Goal: Ask a question: Seek information or help from site administrators or community

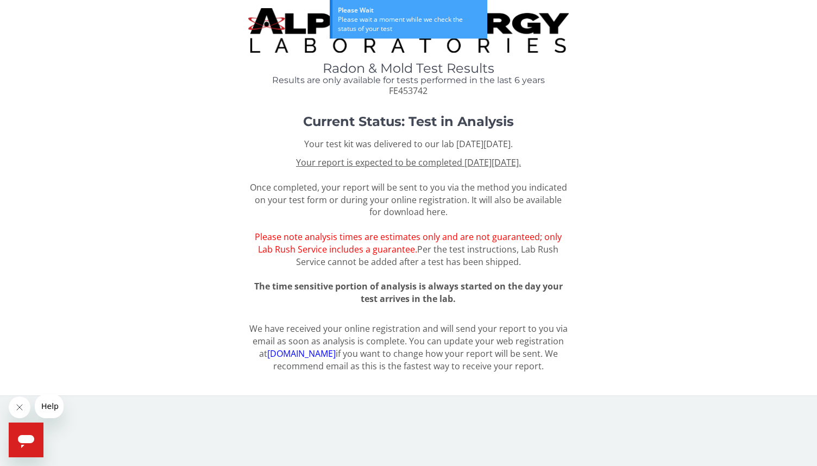
click at [132, 276] on div "Current Status: Test in Analysis Your test kit was delivered to our lab [DATE][…" at bounding box center [408, 214] width 800 height 199
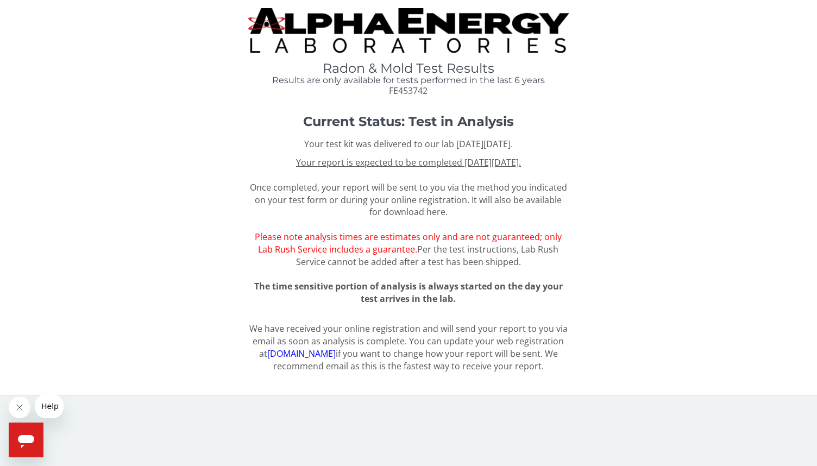
drag, startPoint x: 258, startPoint y: 330, endPoint x: 552, endPoint y: 381, distance: 298.0
click at [552, 381] on div "Radon & Mold Test Results Results are only available for tests performed in the…" at bounding box center [408, 197] width 817 height 395
click at [22, 441] on icon "Open messaging window" at bounding box center [26, 441] width 16 height 13
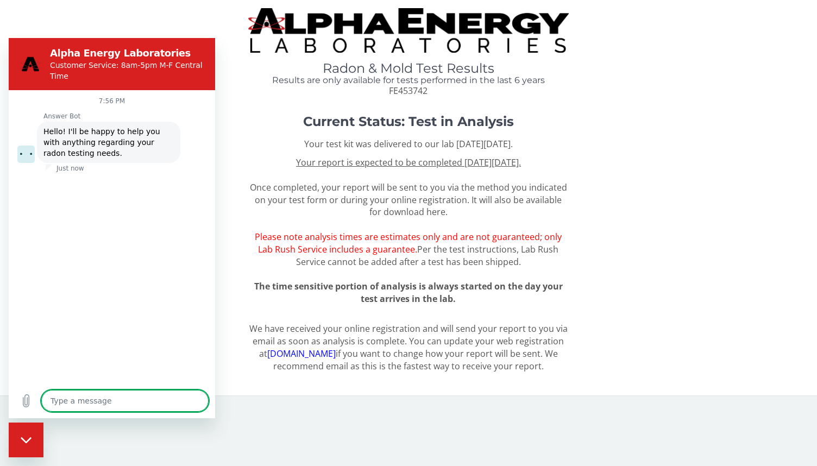
type textarea "x"
click at [67, 406] on textarea at bounding box center [124, 401] width 167 height 22
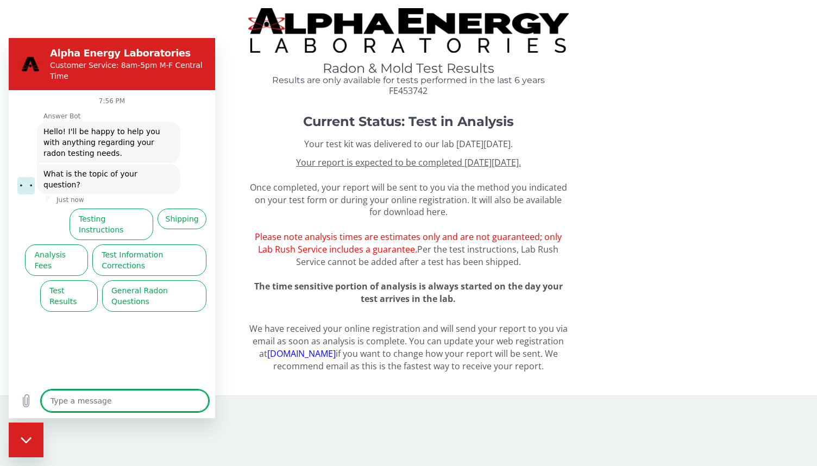
type textarea "Y"
type textarea "x"
type textarea "Yo"
type textarea "x"
type textarea "You"
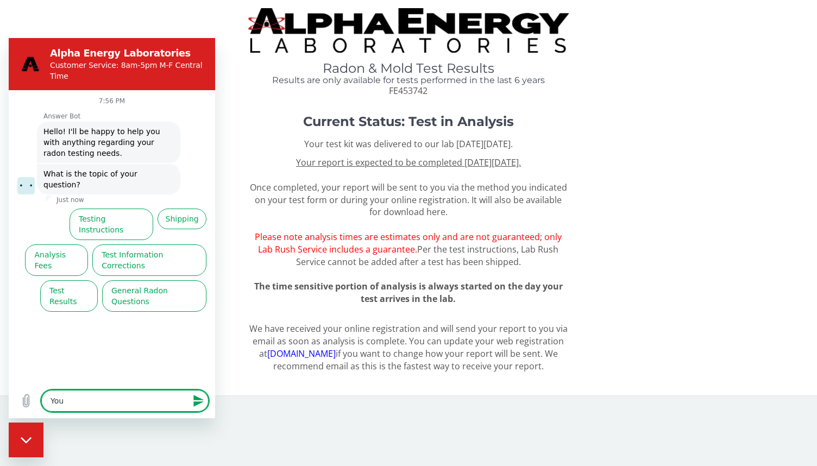
type textarea "x"
type textarea "You"
type textarea "x"
type textarea "You k"
type textarea "x"
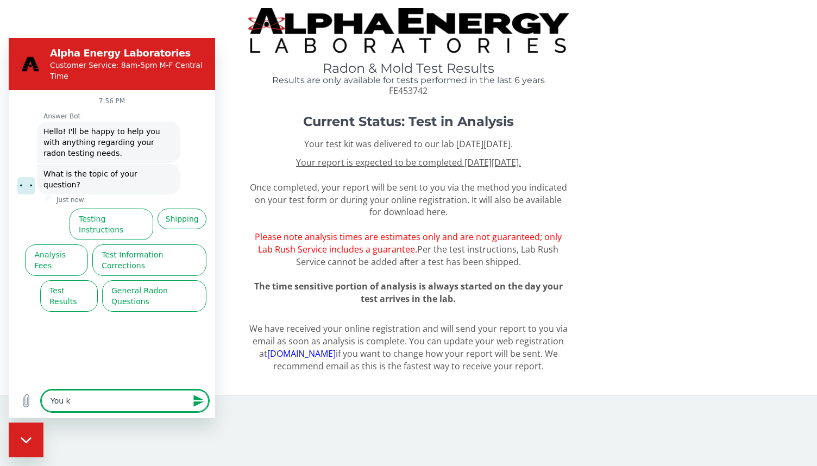
type textarea "You ke"
type textarea "x"
type textarea "You [PERSON_NAME]"
type textarea "x"
type textarea "You keep"
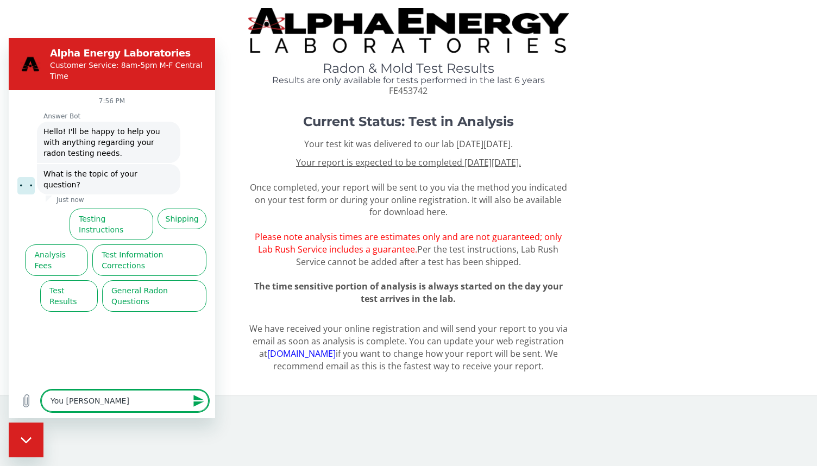
type textarea "x"
type textarea "You keep"
type textarea "x"
type textarea "You keep m"
type textarea "x"
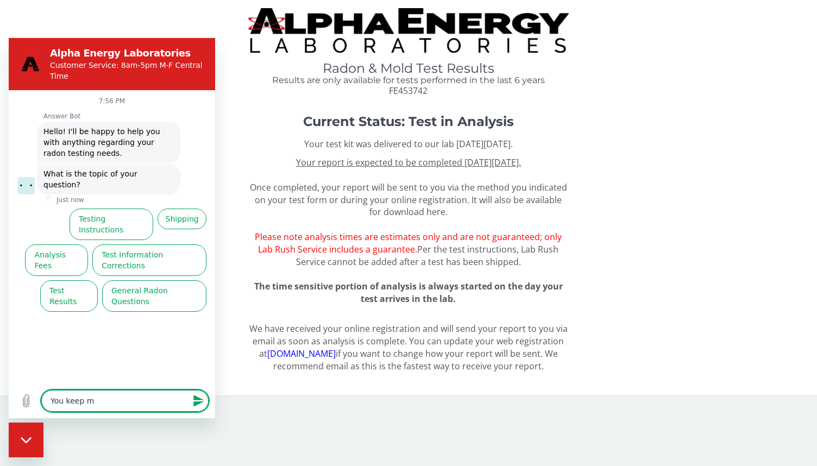
type textarea "You keep mo"
type textarea "x"
type textarea "You keep mov"
type textarea "x"
type textarea "You keep movi"
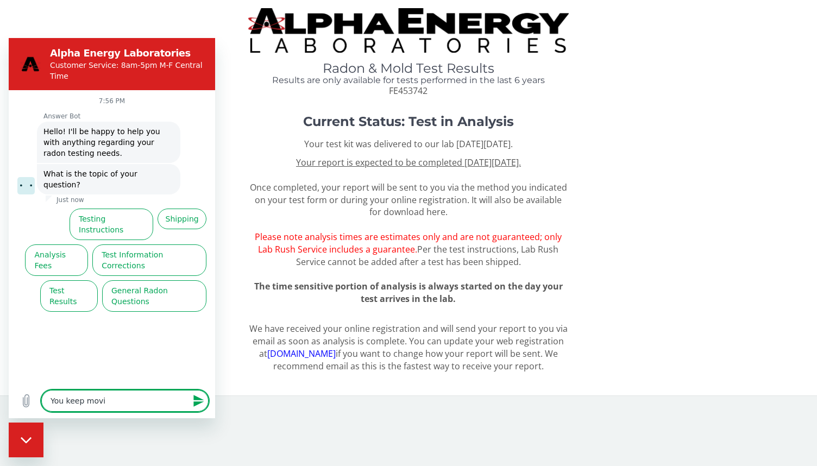
type textarea "x"
type textarea "You keep movin"
type textarea "x"
type textarea "You keep moving"
type textarea "x"
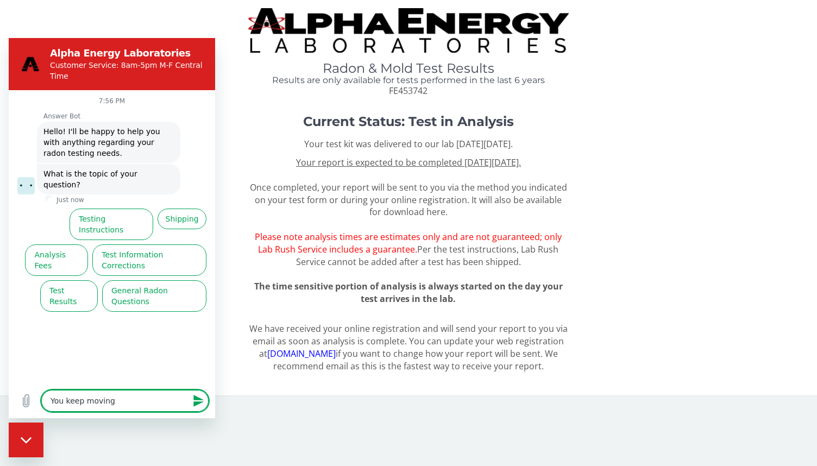
type textarea "You keep moving"
type textarea "x"
type textarea "You keep moving m"
type textarea "x"
type textarea "You keep moving my"
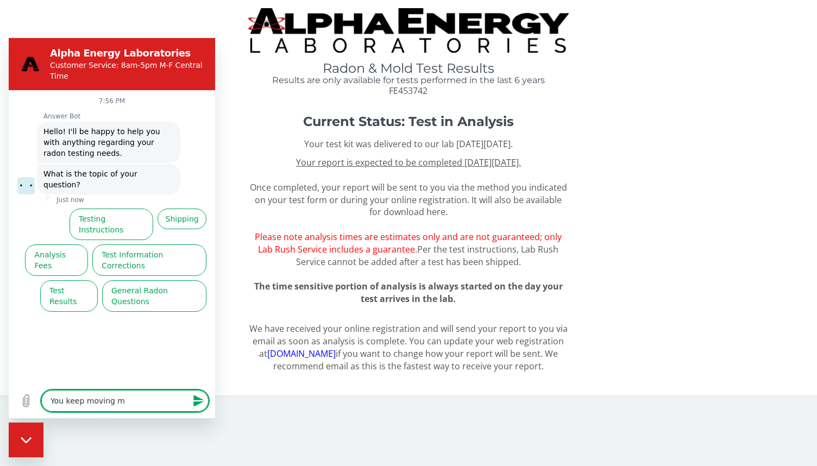
type textarea "x"
type textarea "You keep moving my"
type textarea "x"
type textarea "You keep moving my r"
type textarea "x"
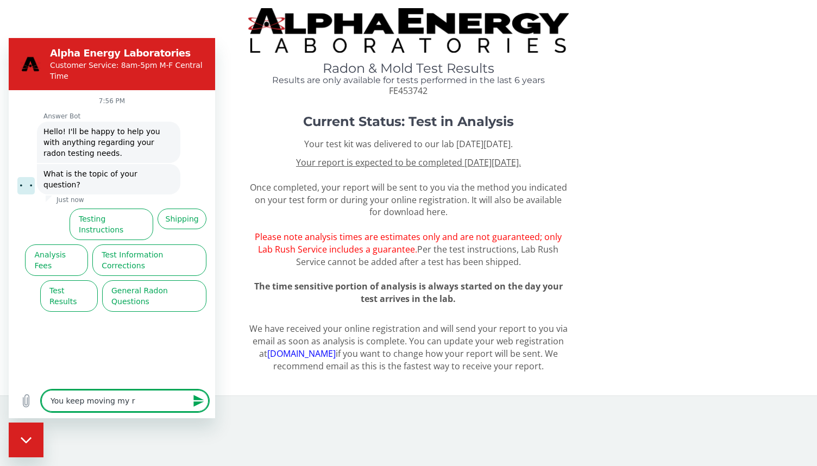
type textarea "You keep moving my re"
type textarea "x"
type textarea "You keep moving my res"
type textarea "x"
type textarea "You keep moving my resu"
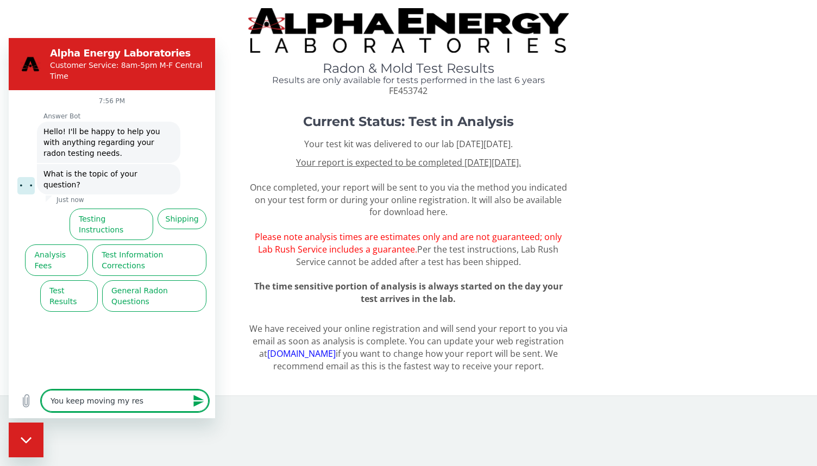
type textarea "x"
type textarea "You keep moving my resul"
type textarea "x"
type textarea "You keep moving my result"
type textarea "x"
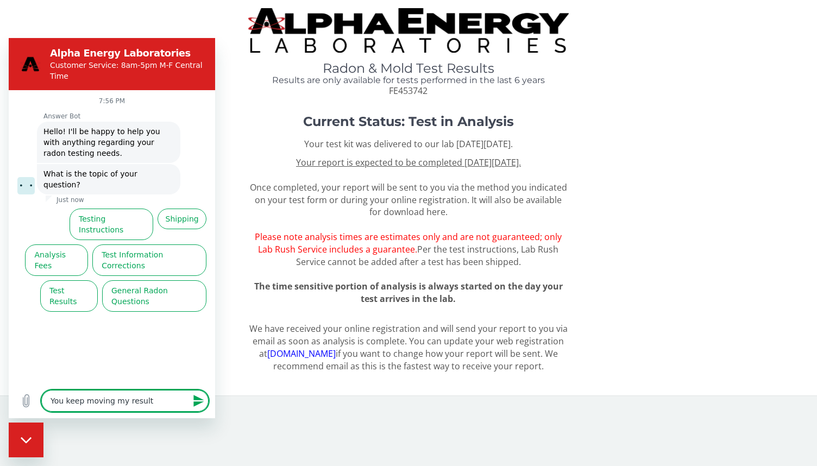
type textarea "You keep moving my results"
type textarea "x"
type textarea "You keep moving my results"
type textarea "x"
type textarea "You keep moving my results d"
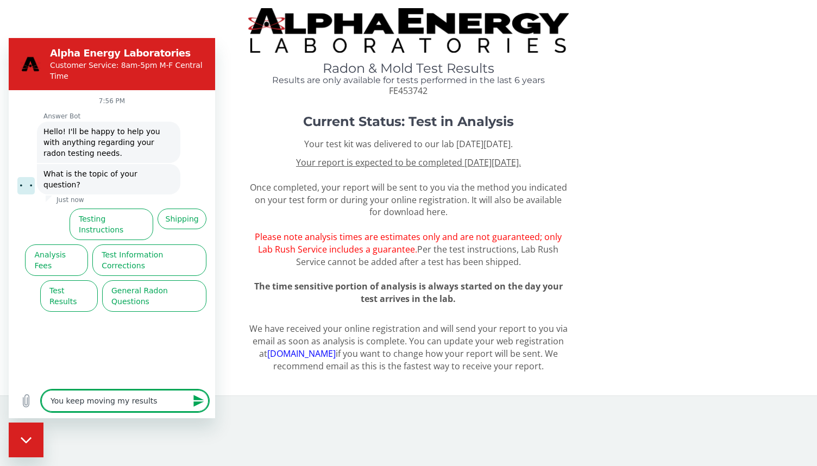
type textarea "x"
type textarea "You keep moving my results da"
type textarea "x"
type textarea "You keep moving my results dat"
type textarea "x"
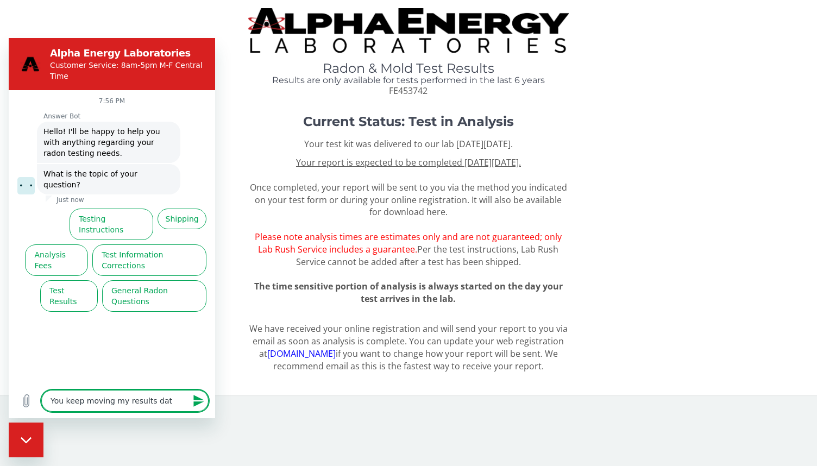
type textarea "You keep moving my results date"
type textarea "x"
type textarea "You keep moving my results date"
type textarea "x"
type textarea "You keep moving my results date a"
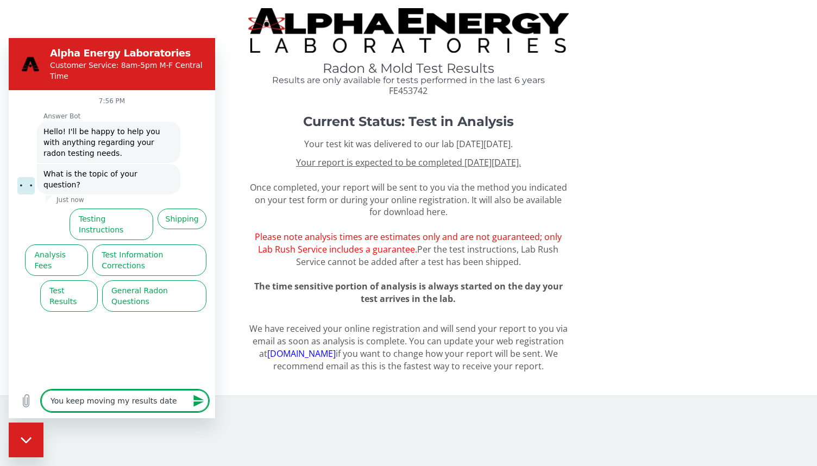
type textarea "x"
type textarea "You keep moving my results date an"
type textarea "x"
type textarea "You keep moving my results date and"
type textarea "x"
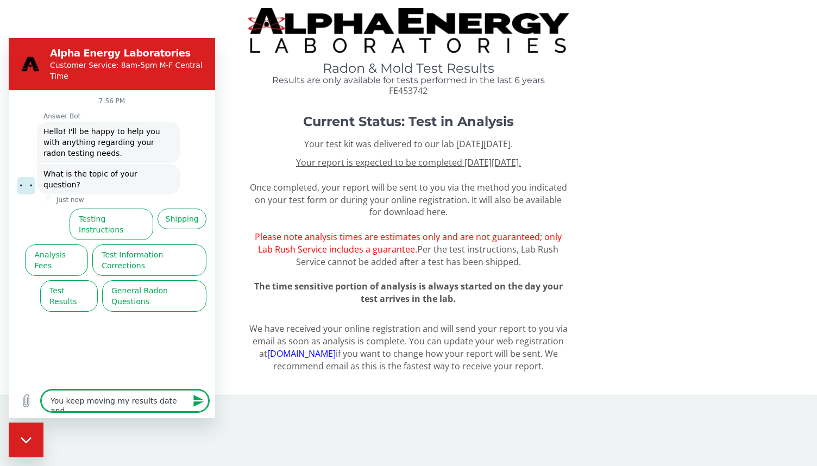
type textarea "You keep moving my results date and"
type textarea "x"
type textarea "You keep moving my results date and i"
type textarea "x"
type textarea "You keep moving my results date and it"
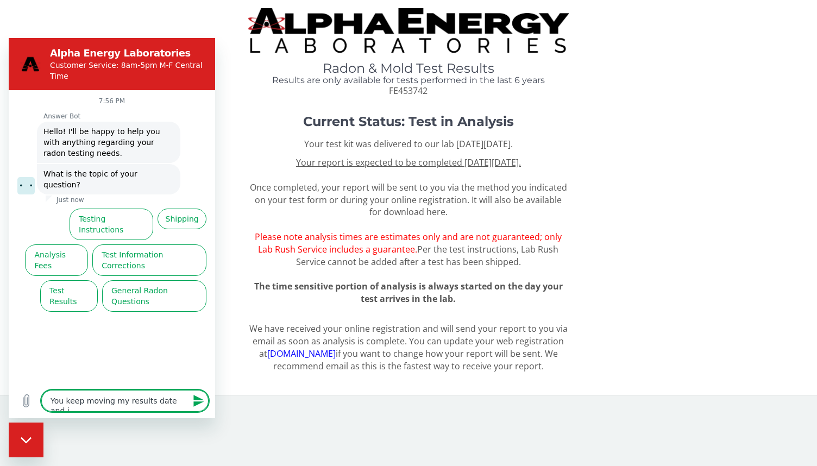
type textarea "x"
type textarea "You keep moving my results date and its"
type textarea "x"
type textarea "You keep moving my results date and its"
type textarea "x"
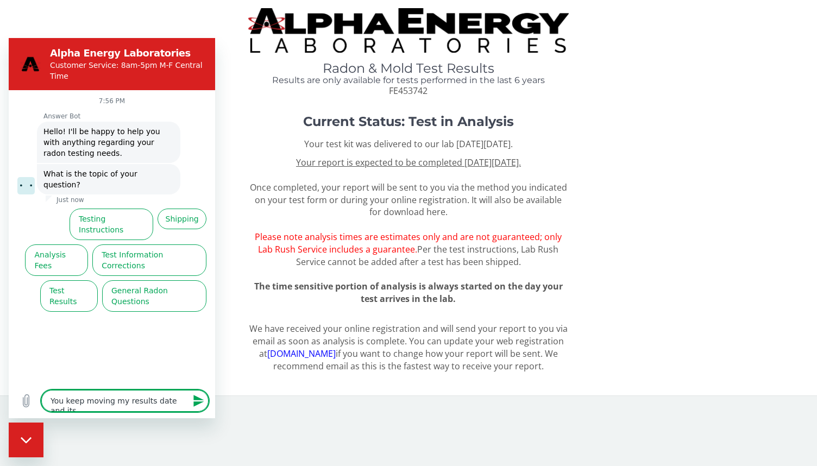
type textarea "You keep moving my results date and its b"
type textarea "x"
type textarea "You keep moving my results date and its be"
type textarea "x"
type textarea "You keep moving my results date and its bee"
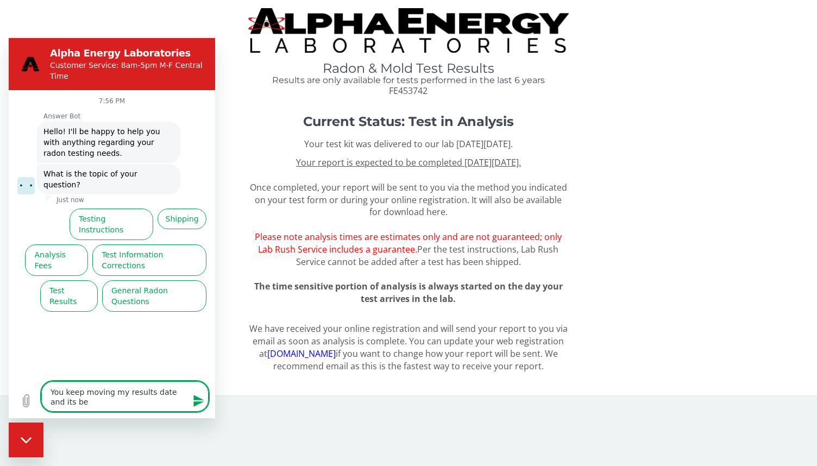
type textarea "x"
type textarea "You keep moving my results date and its been"
type textarea "x"
type textarea "You keep moving my results date and its been"
type textarea "x"
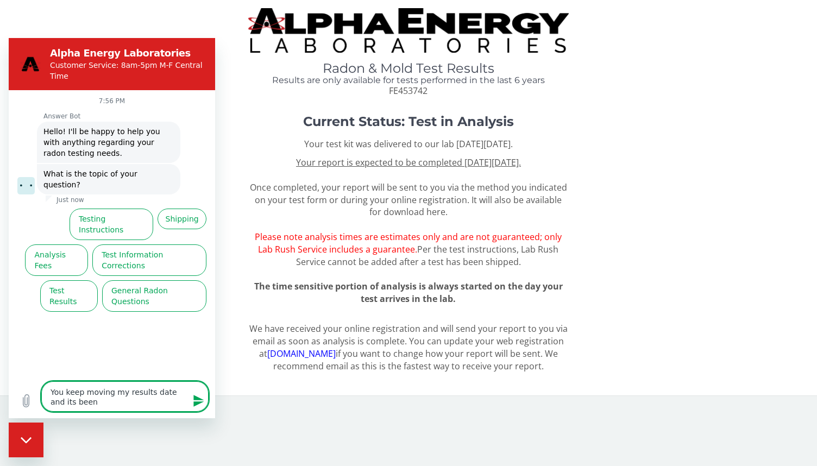
type textarea "You keep moving my results date and its been o"
type textarea "x"
type textarea "You keep moving my results date and its been ov"
type textarea "x"
type textarea "You keep moving my results date and its been ove"
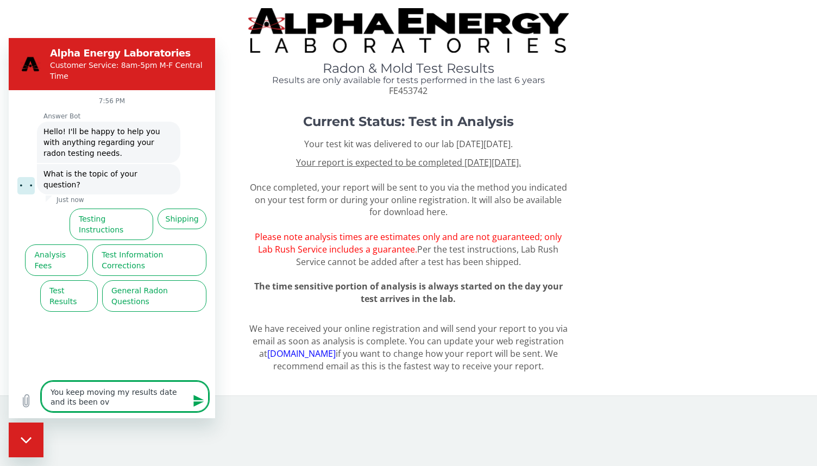
type textarea "x"
type textarea "You keep moving my results date and its been over"
type textarea "x"
type textarea "You keep moving my results date and its been over"
type textarea "x"
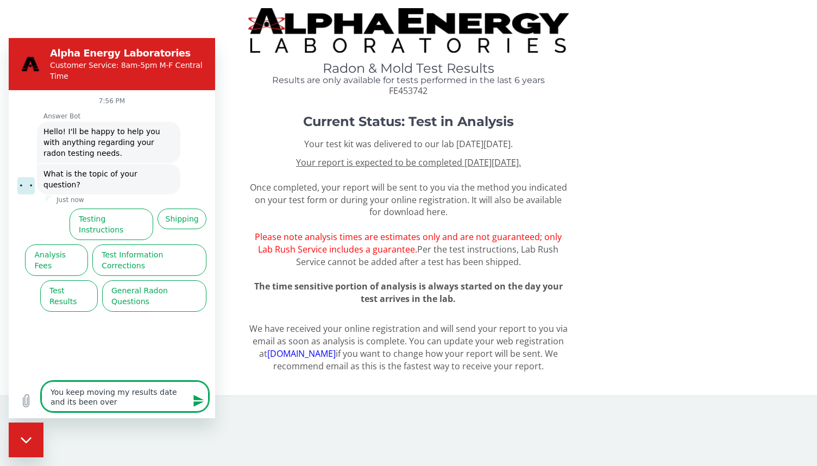
type textarea "You keep moving my results date and its been over a"
type textarea "x"
type textarea "You keep moving my results date and its been over a"
type textarea "x"
type textarea "You keep moving my results date and its been over a m"
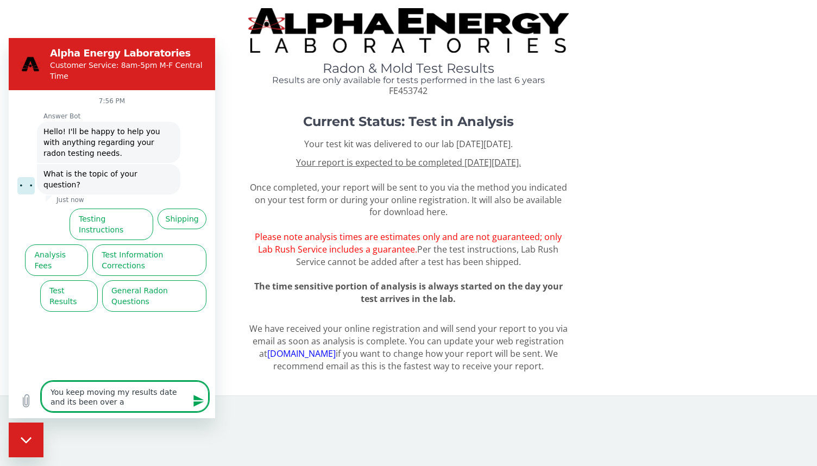
type textarea "x"
type textarea "You keep moving my results date and its been over a mo"
type textarea "x"
type textarea "You keep moving my results date and its been over a mon"
type textarea "x"
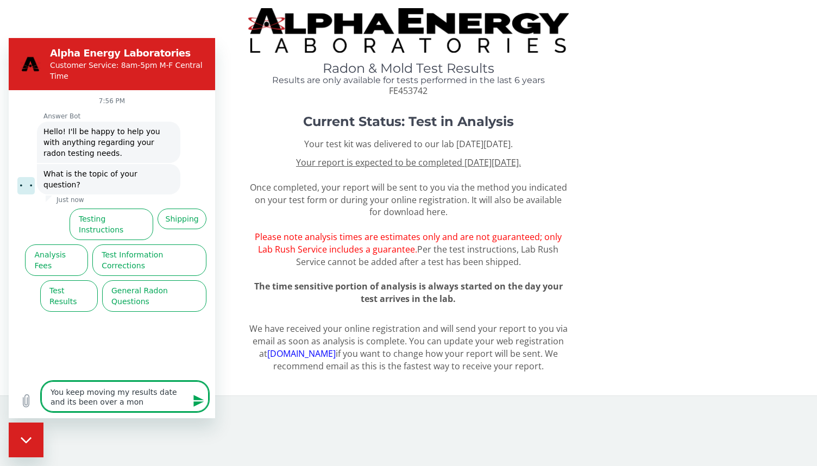
type textarea "You keep moving my results date and its been over a mont"
type textarea "x"
type textarea "You keep moving my results date and its been over a month"
type textarea "x"
type textarea "You keep moving my results date and its been over a month."
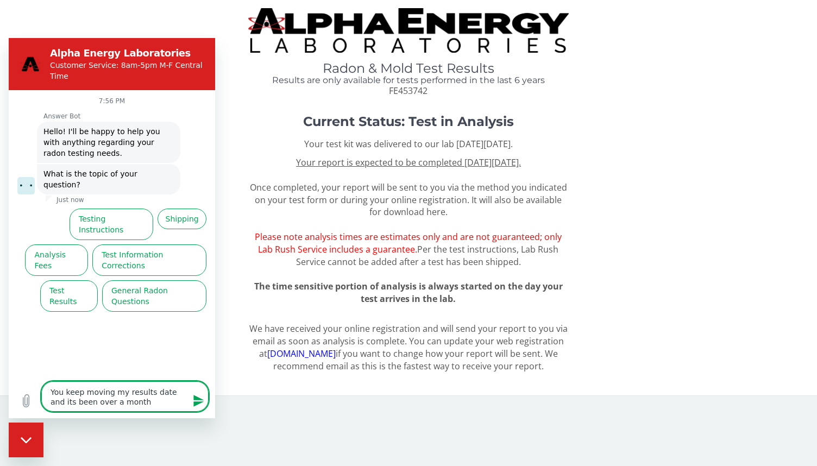
type textarea "x"
type textarea "You keep moving my results date and its been over a month."
type textarea "x"
type textarea "You keep moving my results date and its been over a month."
type textarea "x"
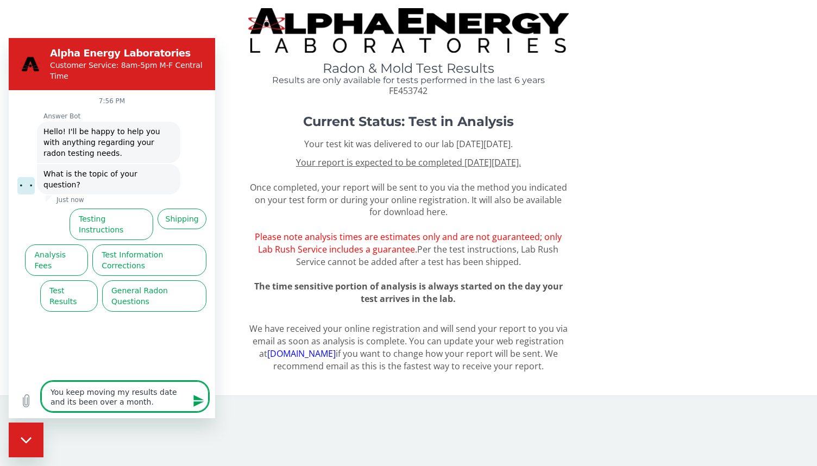
type textarea "You keep moving my results date and its been over a month. w"
type textarea "x"
type textarea "You keep moving my results date and its been over a month. wh"
type textarea "x"
type textarea "You keep moving my results date and its been over a month. whe"
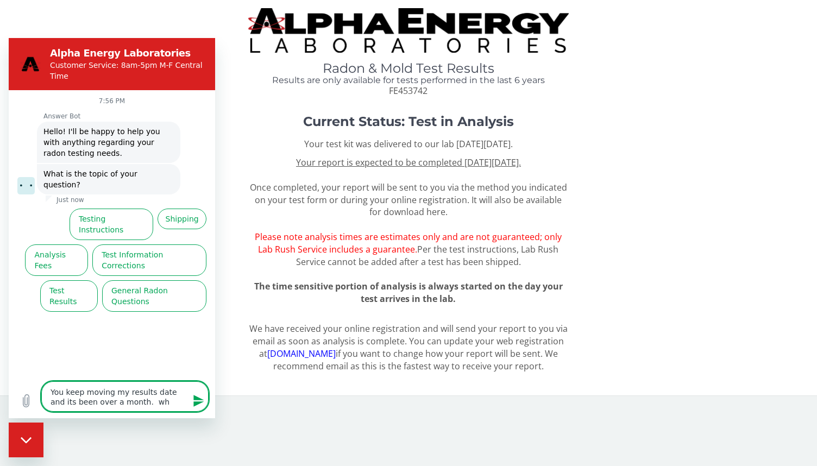
type textarea "x"
type textarea "You keep moving my results date and its been over a month. when"
type textarea "x"
type textarea "You keep moving my results date and its been over a month. when"
type textarea "x"
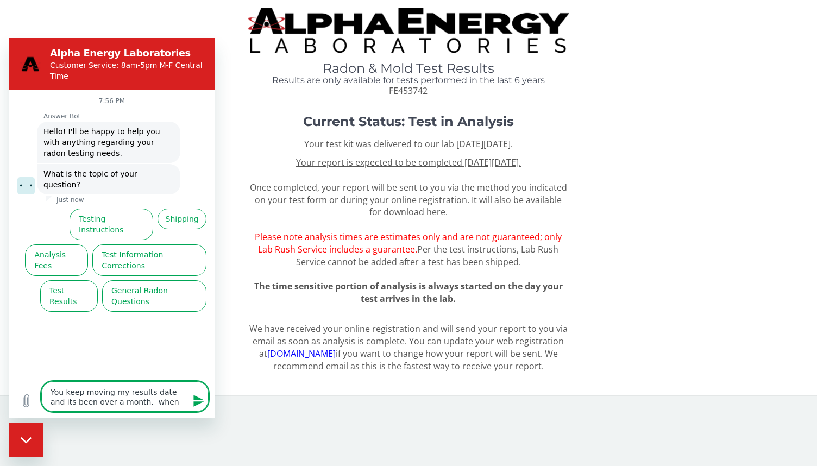
type textarea "You keep moving my results date and its been over a month. when w"
type textarea "x"
type textarea "You keep moving my results date and its been over a month. when wi"
type textarea "x"
type textarea "You keep moving my results date and its been over a month. when wil"
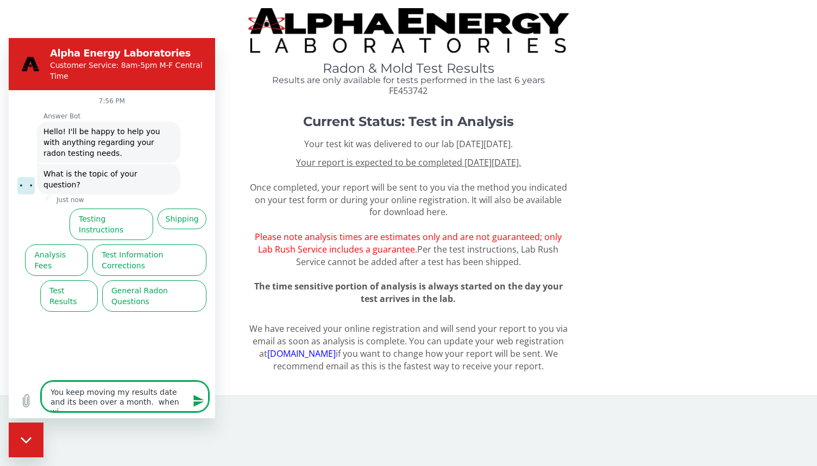
type textarea "x"
type textarea "You keep moving my results date and its been over a month. when will"
type textarea "x"
type textarea "You keep moving my results date and its been over a month. when will"
type textarea "x"
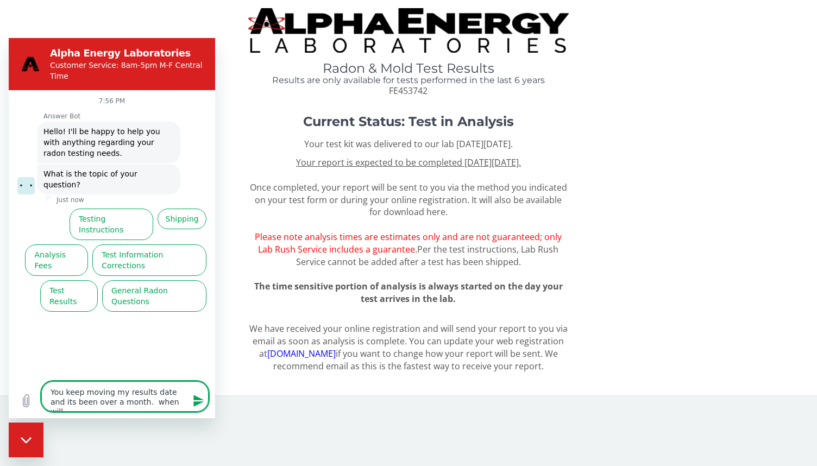
type textarea "You keep moving my results date and its been over a month. when will t"
type textarea "x"
type textarea "You keep moving my results date and its been over a month. when will th"
type textarea "x"
type textarea "You keep moving my results date and its been over a month. when will thi"
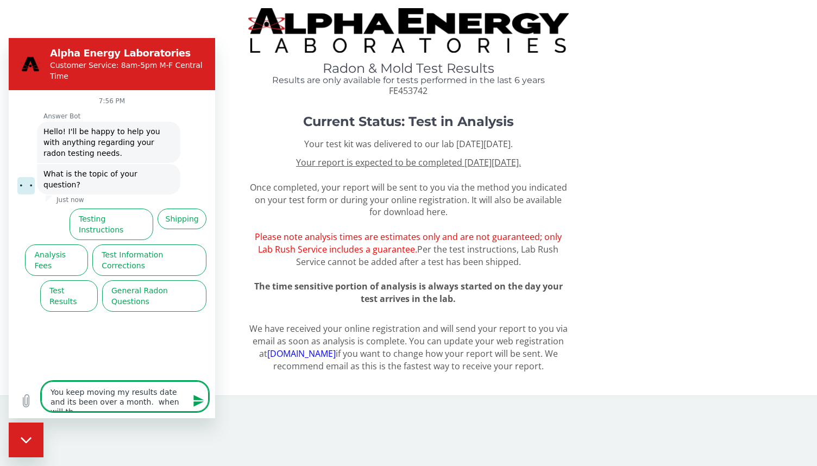
type textarea "x"
type textarea "You keep moving my results date and its been over a month. when will this"
type textarea "x"
type textarea "You keep moving my results date and its been over a month. when will this"
type textarea "x"
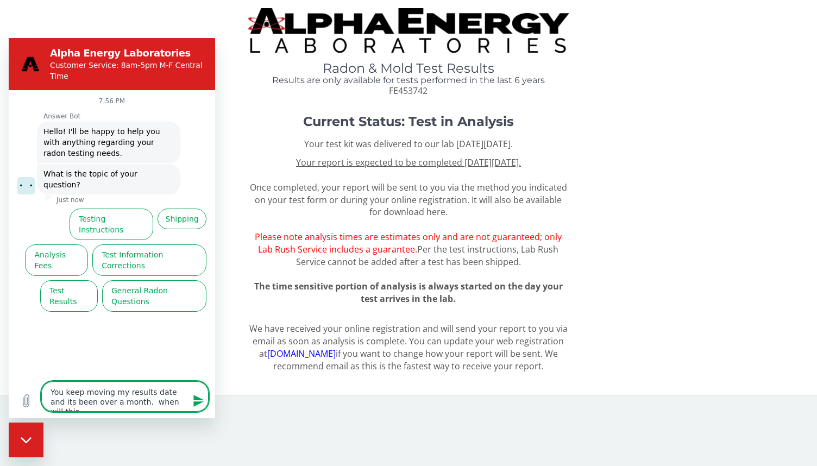
type textarea "You keep moving my results date and its been over a month. when will this b"
type textarea "x"
type textarea "You keep moving my results date and its been over a month. when will this be"
type textarea "x"
type textarea "You keep moving my results date and its been over a month. when will this be"
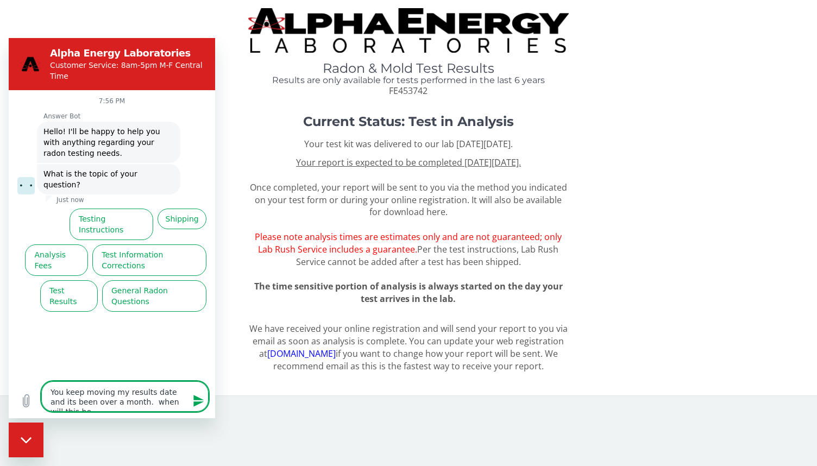
type textarea "x"
type textarea "You keep moving my results date and its been over a month. when will this be d"
type textarea "x"
type textarea "You keep moving my results date and its been over a month. when will this be do"
type textarea "x"
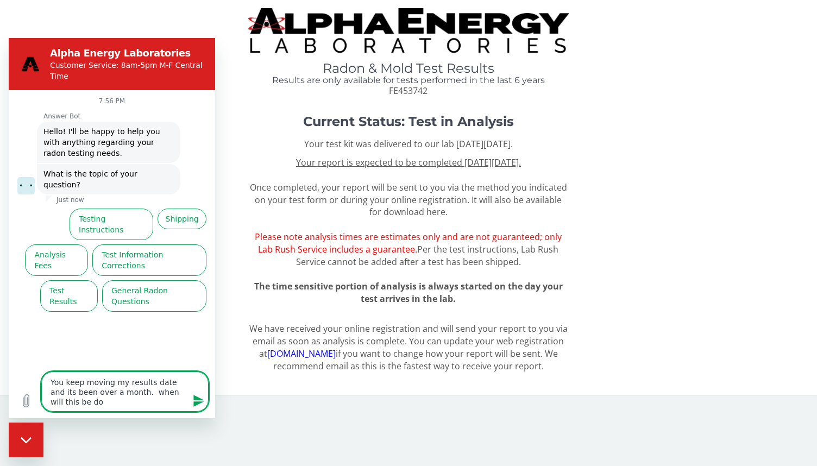
type textarea "You keep moving my results date and its been over a month. when will this be don"
type textarea "x"
type textarea "You keep moving my results date and its been over a month. when will this be do…"
type textarea "x"
type textarea "You keep moving my results date and its been over a month. when will this be do…"
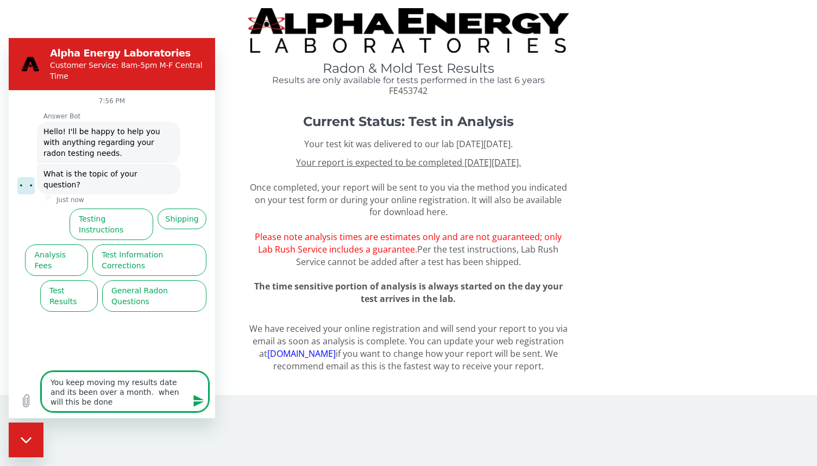
type textarea "x"
type textarea "You keep moving my results date and its been over a month. when will this be do…"
type textarea "x"
type textarea "You keep moving my results date and its been over a month. when will this be do…"
type textarea "x"
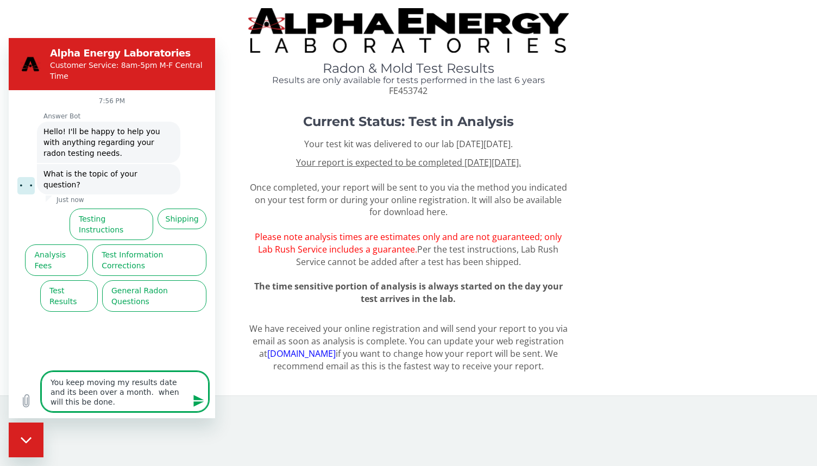
type textarea "You keep moving my results date and its been over a month. when will this be do…"
type textarea "x"
type textarea "You keep moving my results date and its been over a month. when will this be do…"
type textarea "x"
type textarea "You keep moving my results date and its been over a month. when will this be do…"
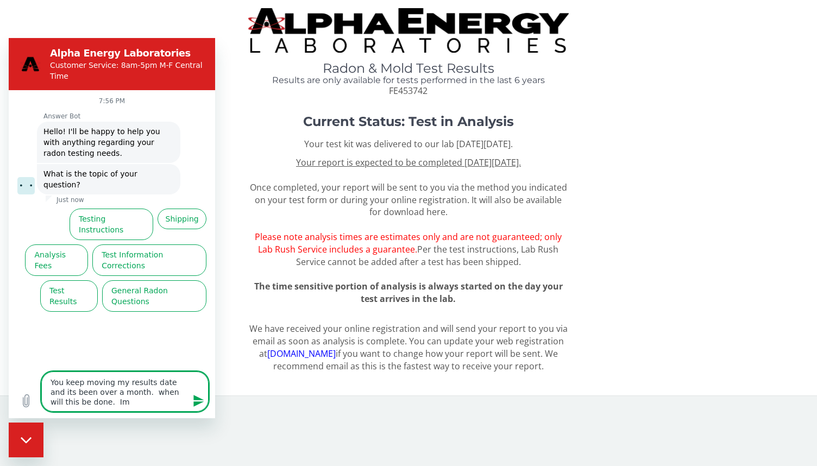
type textarea "x"
type textarea "You keep moving my results date and its been over a month. when will this be do…"
type textarea "x"
type textarea "You keep moving my results date and its been over a month. when will this be do…"
type textarea "x"
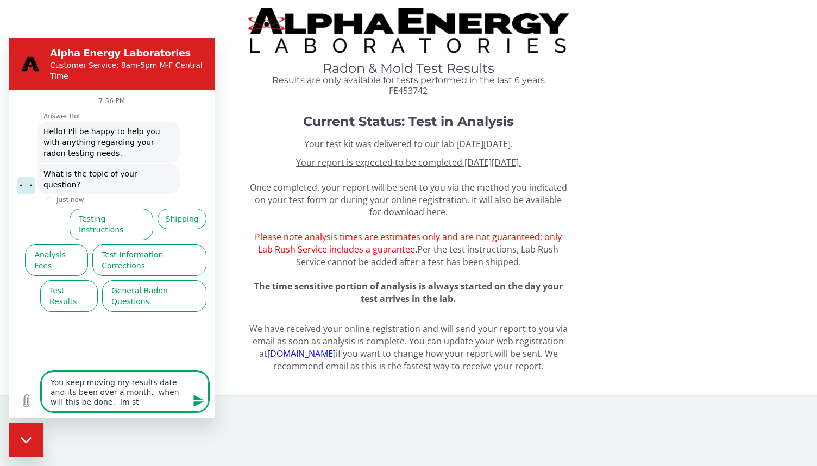
type textarea "You keep moving my results date and its been over a month. when will this be do…"
type textarea "x"
type textarea "You keep moving my results date and its been over a month. when will this be do…"
type textarea "x"
type textarea "You keep moving my results date and its been over a month. when will this be do…"
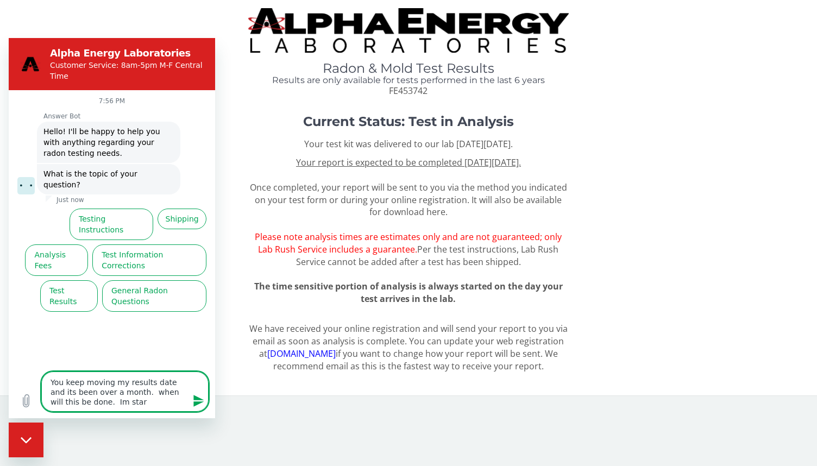
type textarea "x"
type textarea "You keep moving my results date and its been over a month. when will this be do…"
type textarea "x"
type textarea "You keep moving my results date and its been over a month. when will this be do…"
type textarea "x"
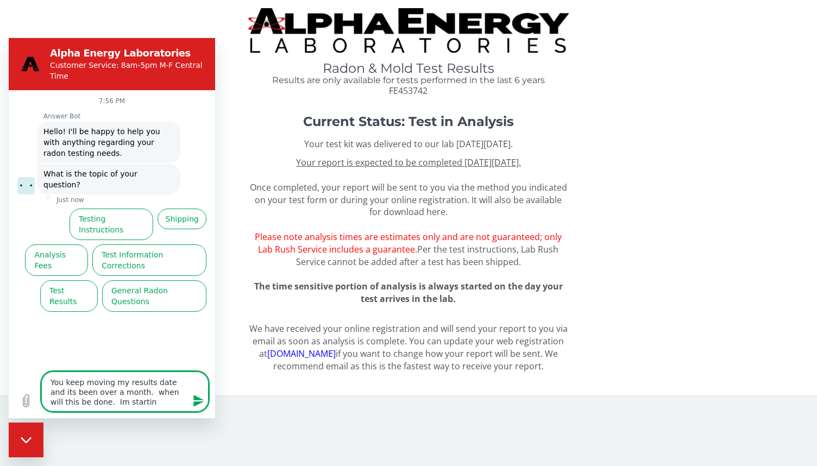
type textarea "You keep moving my results date and its been over a month. when will this be do…"
type textarea "x"
type textarea "You keep moving my results date and its been over a month. when will this be do…"
type textarea "x"
type textarea "You keep moving my results date and its been over a month. when will this be do…"
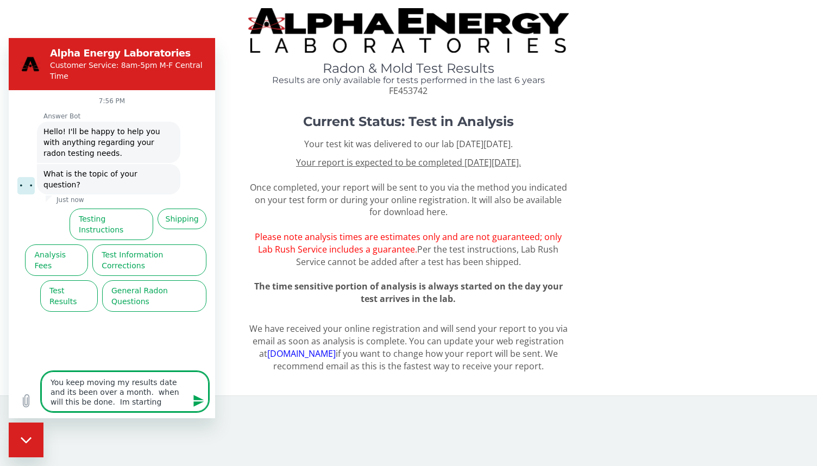
type textarea "x"
type textarea "You keep moving my results date and its been over a month. when will this be do…"
type textarea "x"
type textarea "You keep moving my results date and its been over a month. when will this be do…"
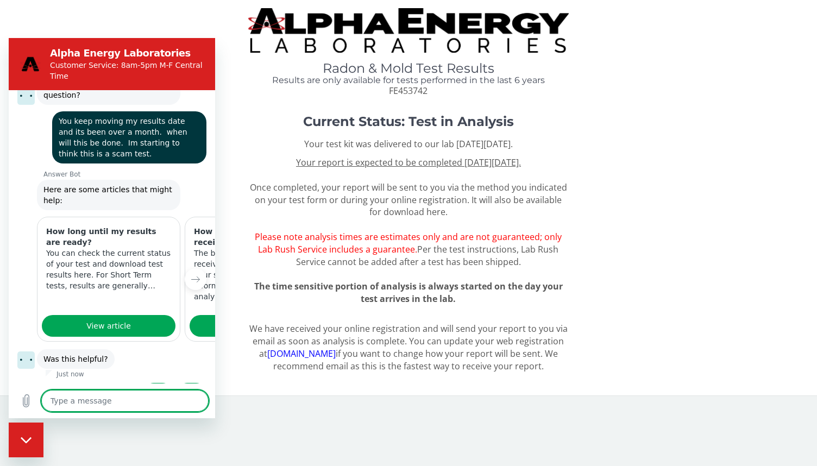
scroll to position [90, 0]
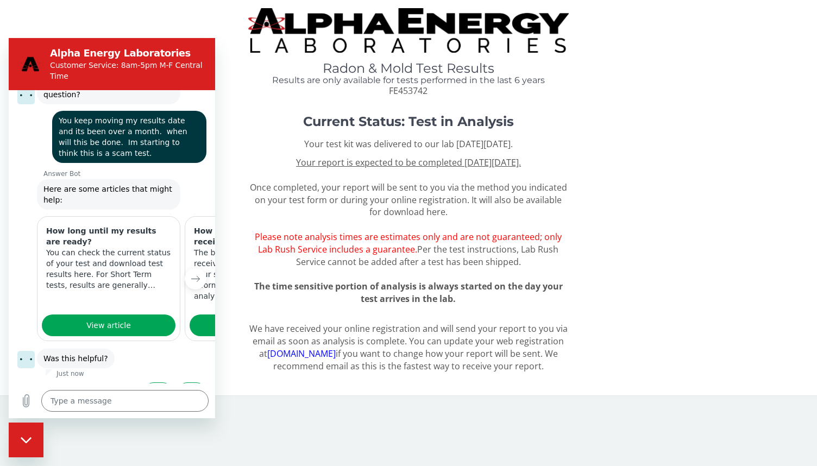
click at [191, 268] on button "Next item" at bounding box center [196, 279] width 22 height 22
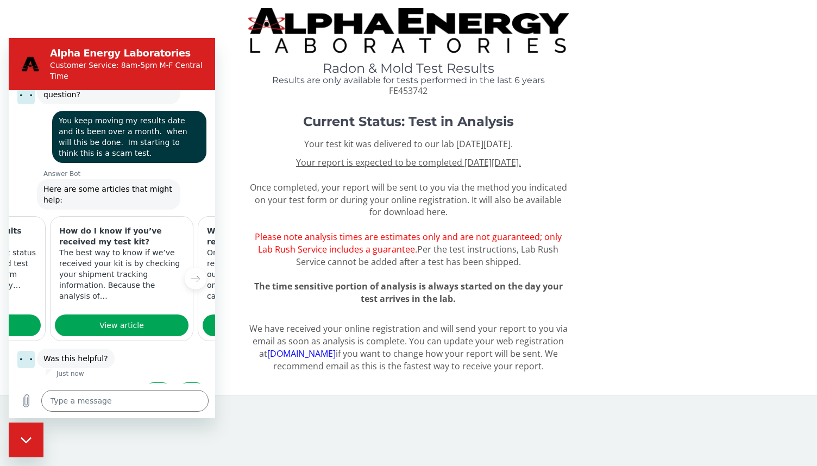
scroll to position [0, 139]
click at [191, 274] on icon "Next item" at bounding box center [195, 278] width 9 height 9
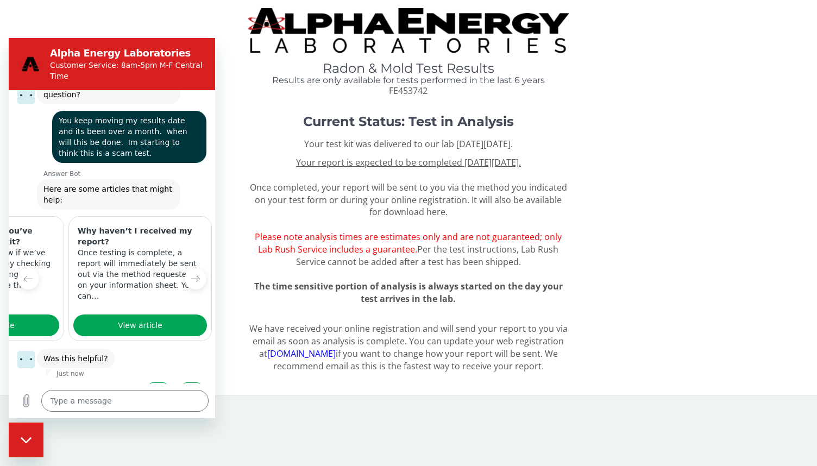
scroll to position [0, 273]
